Goal: Check status: Check status

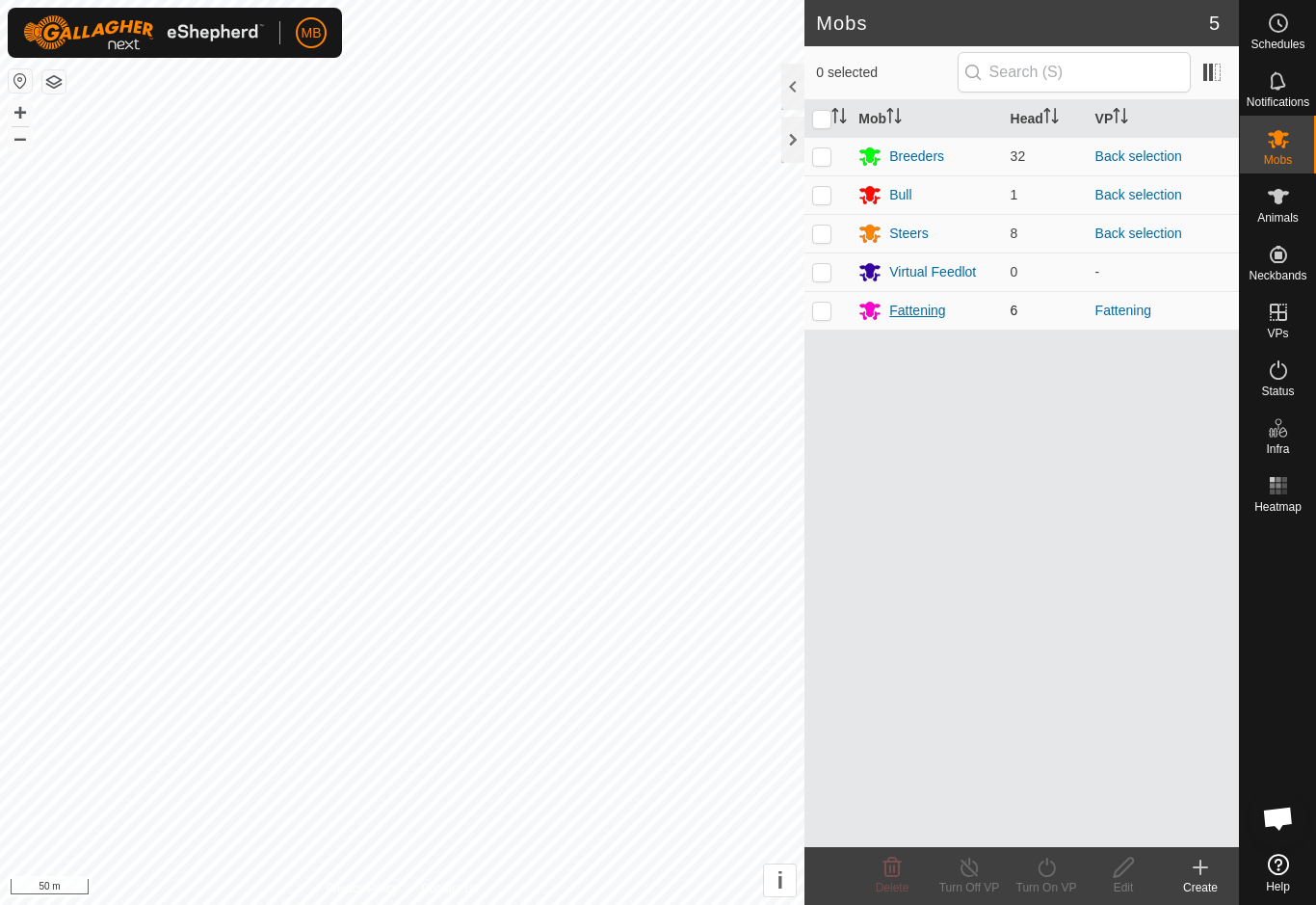
click at [930, 311] on div "Fattening" at bounding box center [916, 310] width 56 height 21
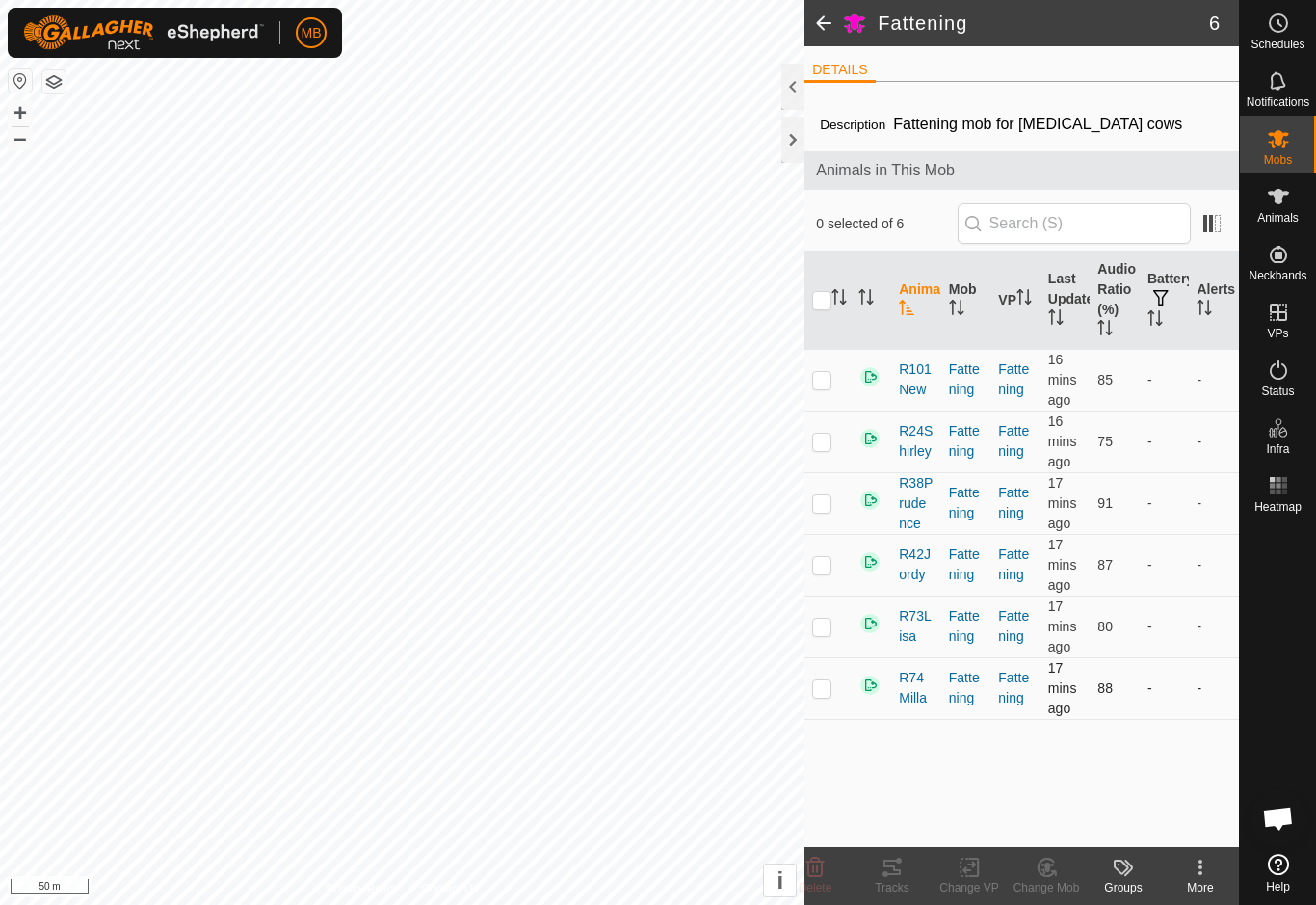
click at [838, 702] on td at bounding box center [827, 687] width 46 height 62
click at [904, 886] on div "Tracks" at bounding box center [892, 887] width 77 height 18
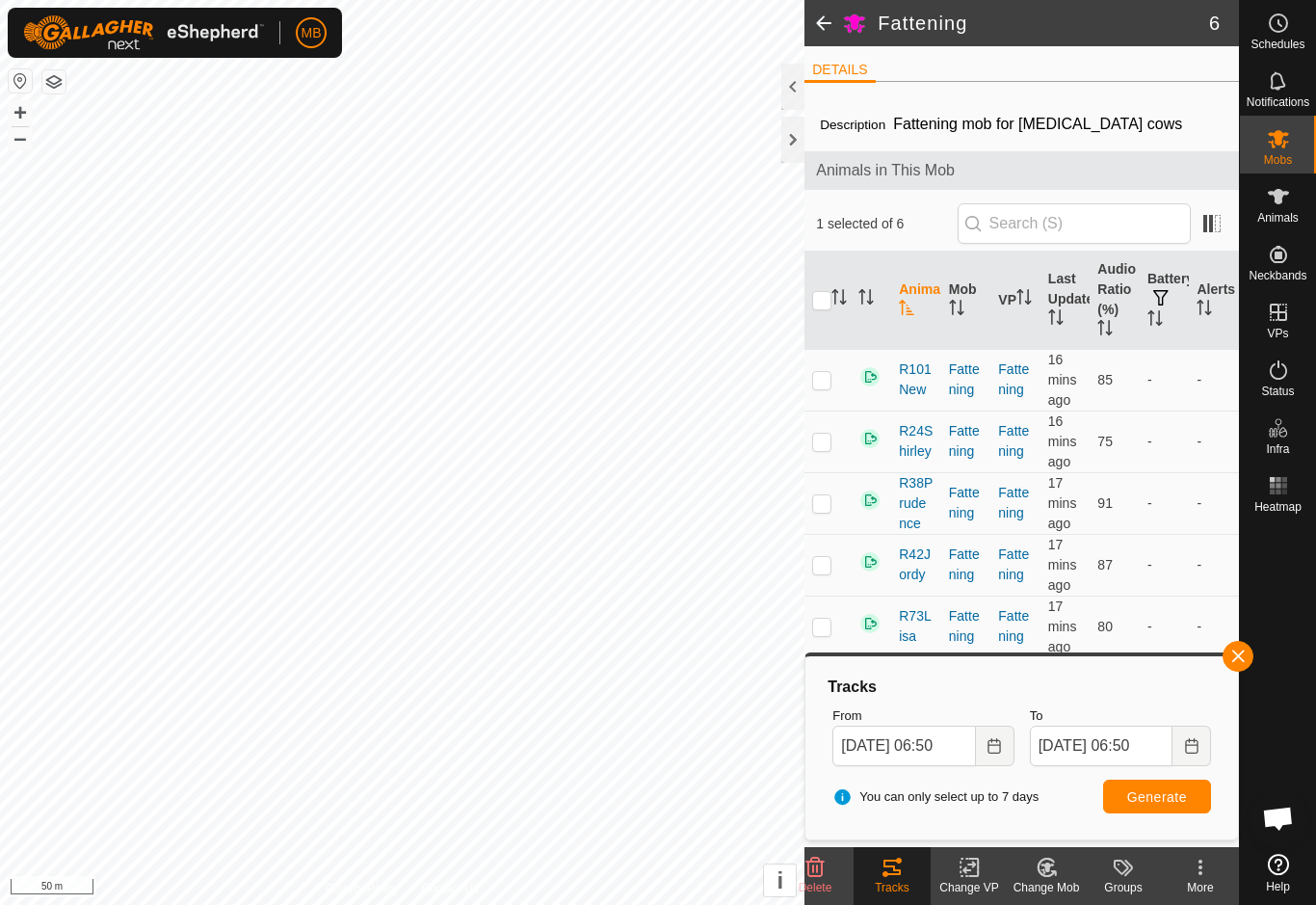
click at [1229, 674] on div "Tracks From [DATE] 06:50 To [DATE] 06:50 You can only select up to 7 days Gener…" at bounding box center [1022, 747] width 417 height 167
click at [1215, 649] on td "-" at bounding box center [1213, 626] width 50 height 62
click at [1214, 656] on div "Tracks From [DATE] 06:50 To [DATE] 06:50 You can only select up to 7 days Gener…" at bounding box center [1021, 745] width 434 height 188
click at [1235, 660] on span "button" at bounding box center [1238, 657] width 16 height 16
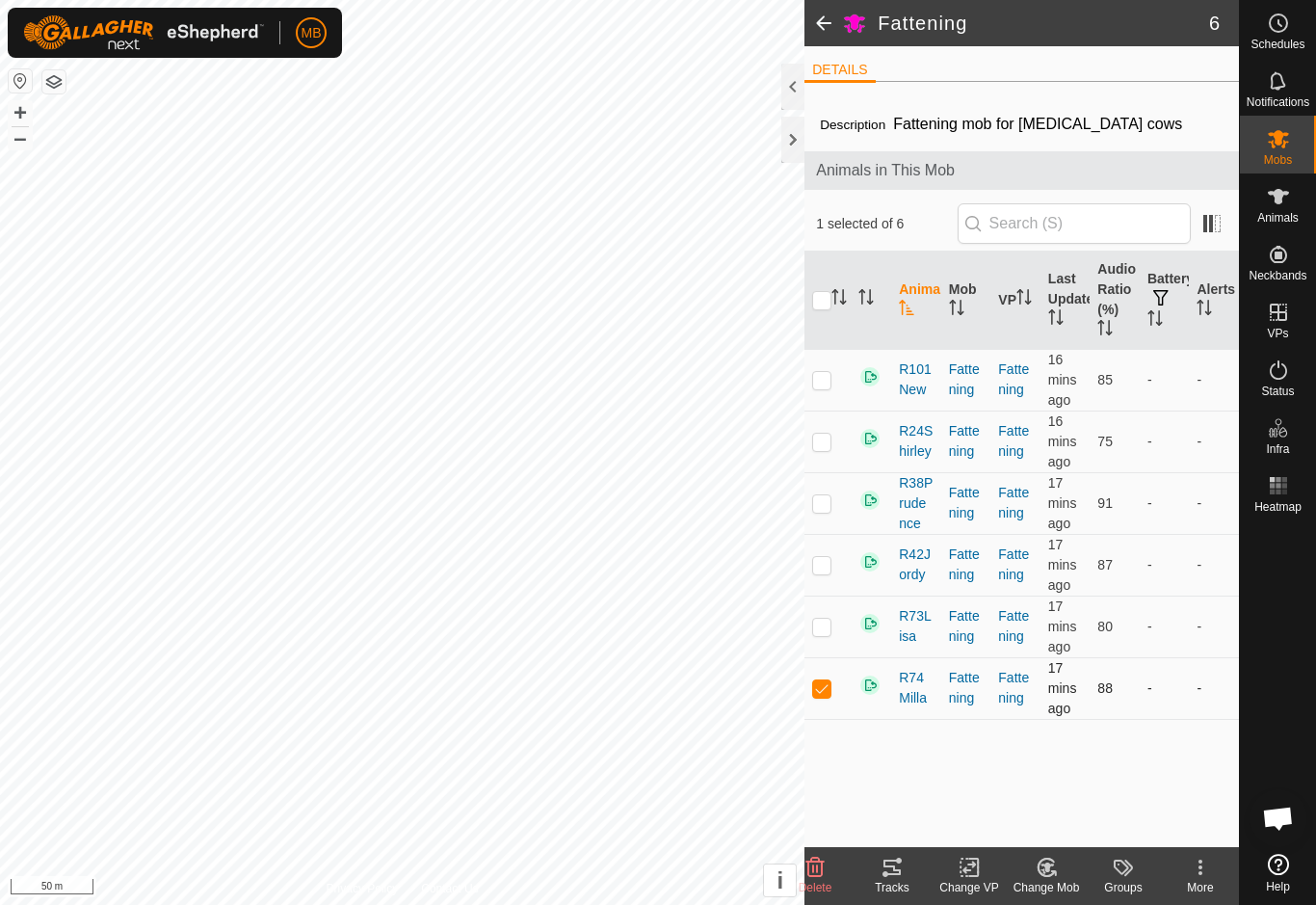
click at [831, 692] on p-checkbox at bounding box center [822, 688] width 20 height 16
checkbox input "false"
click at [825, 380] on p-checkbox at bounding box center [822, 380] width 20 height 16
click at [896, 875] on icon at bounding box center [891, 867] width 23 height 23
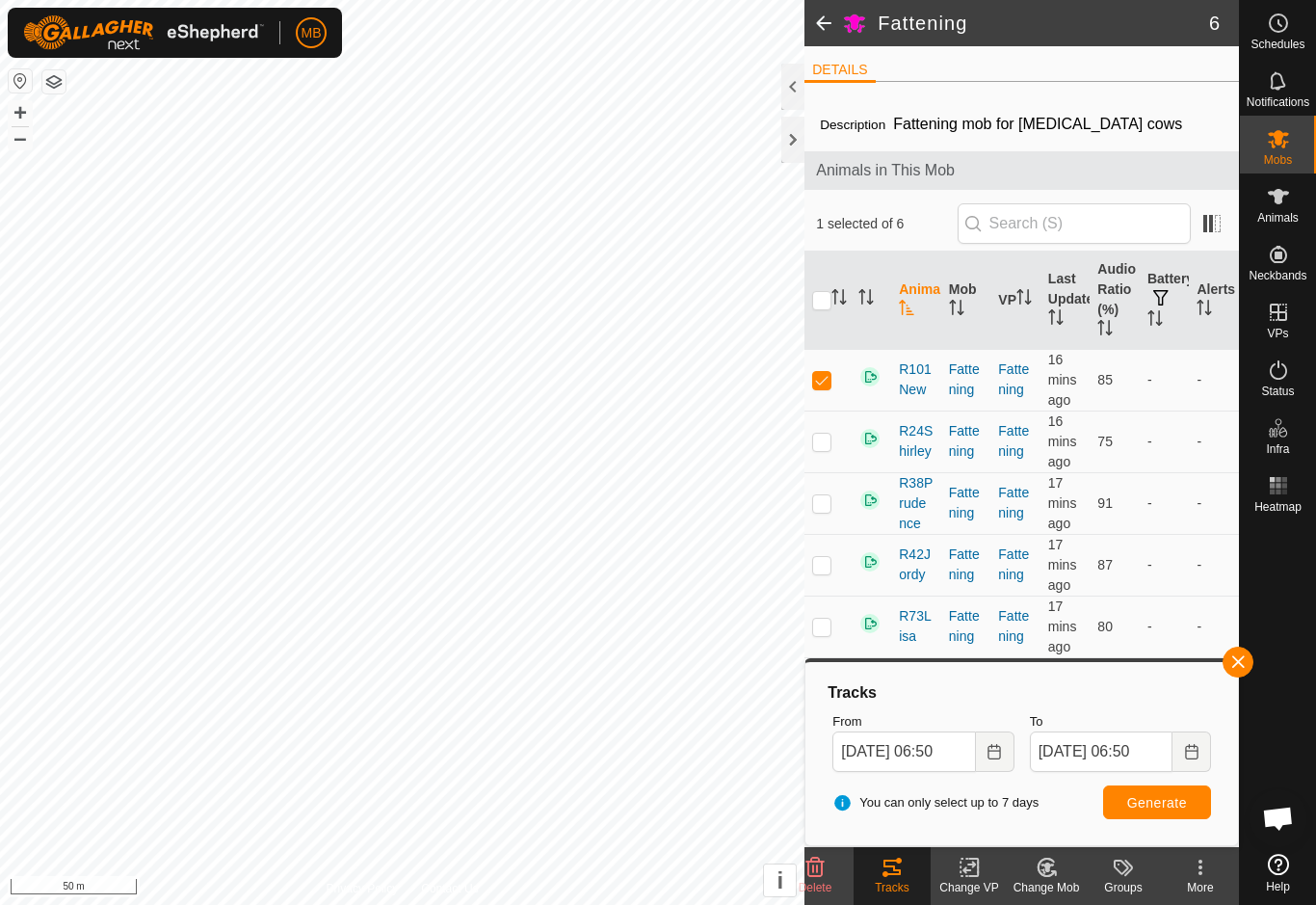
click at [1262, 663] on div at bounding box center [1277, 682] width 76 height 326
click at [1248, 651] on button "button" at bounding box center [1237, 662] width 31 height 31
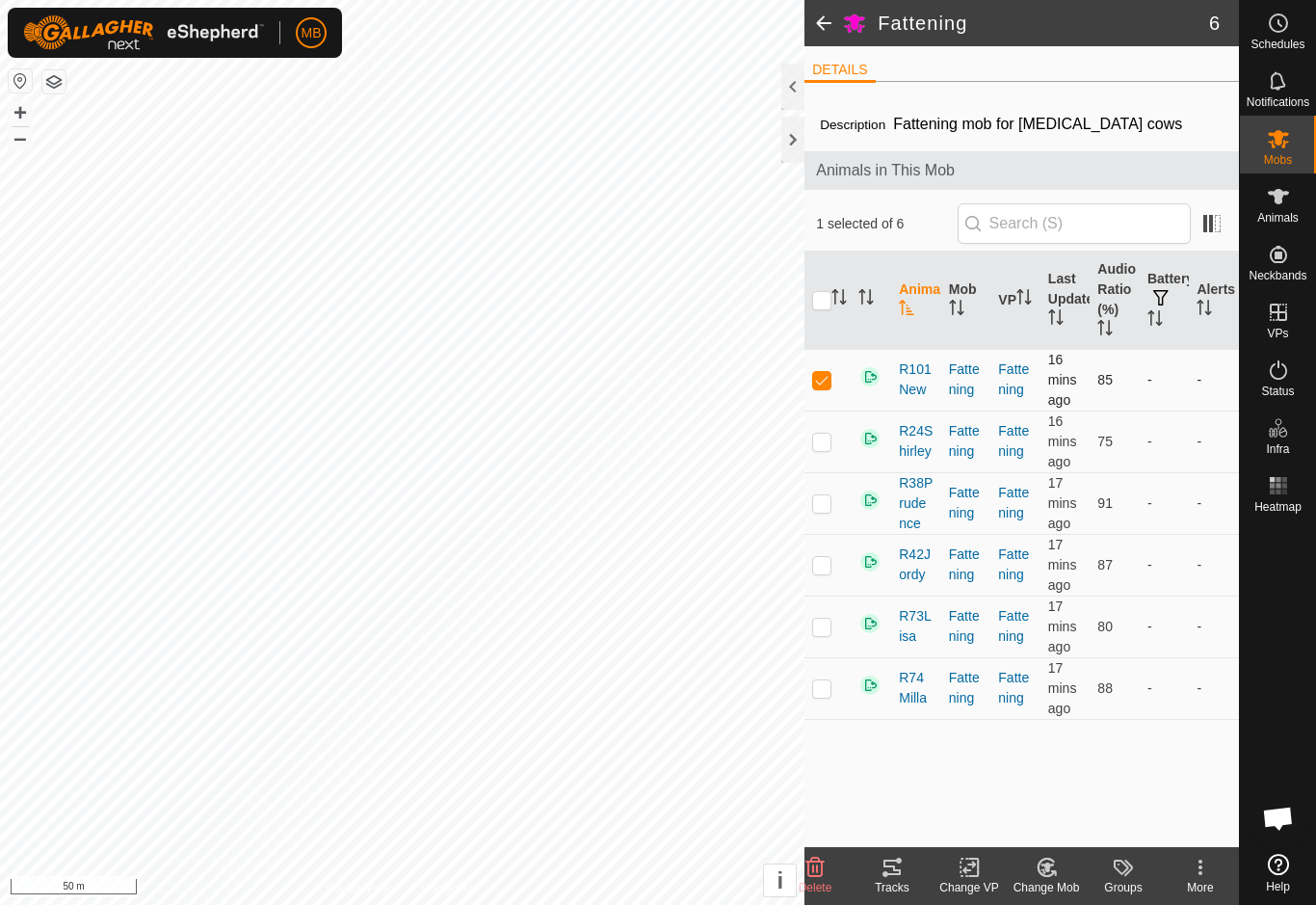
click at [815, 377] on p-checkbox at bounding box center [822, 380] width 20 height 16
checkbox input "false"
